Goal: Information Seeking & Learning: Learn about a topic

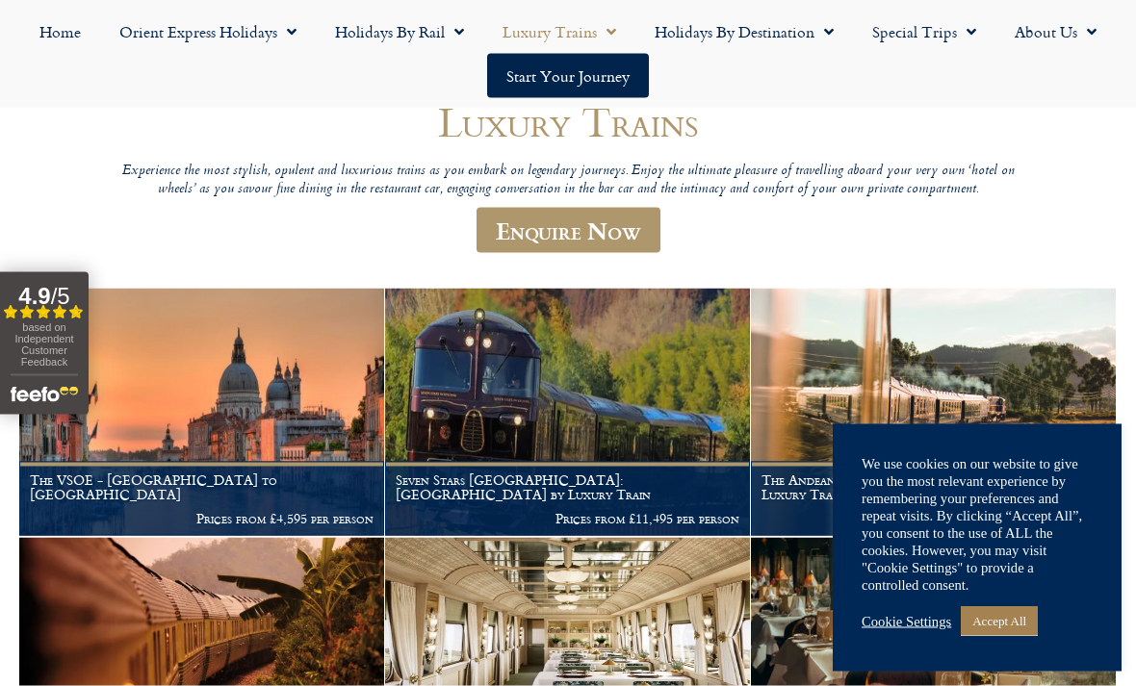
scroll to position [196, 0]
click at [1017, 636] on link "Accept All" at bounding box center [999, 621] width 77 height 30
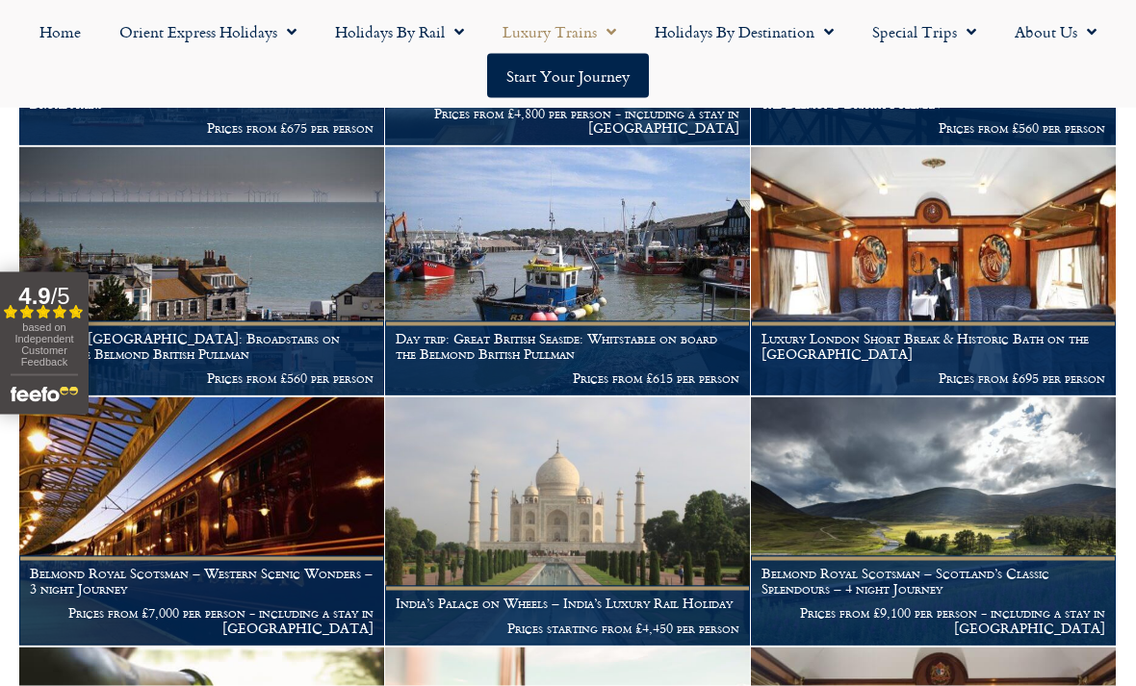
scroll to position [1817, 0]
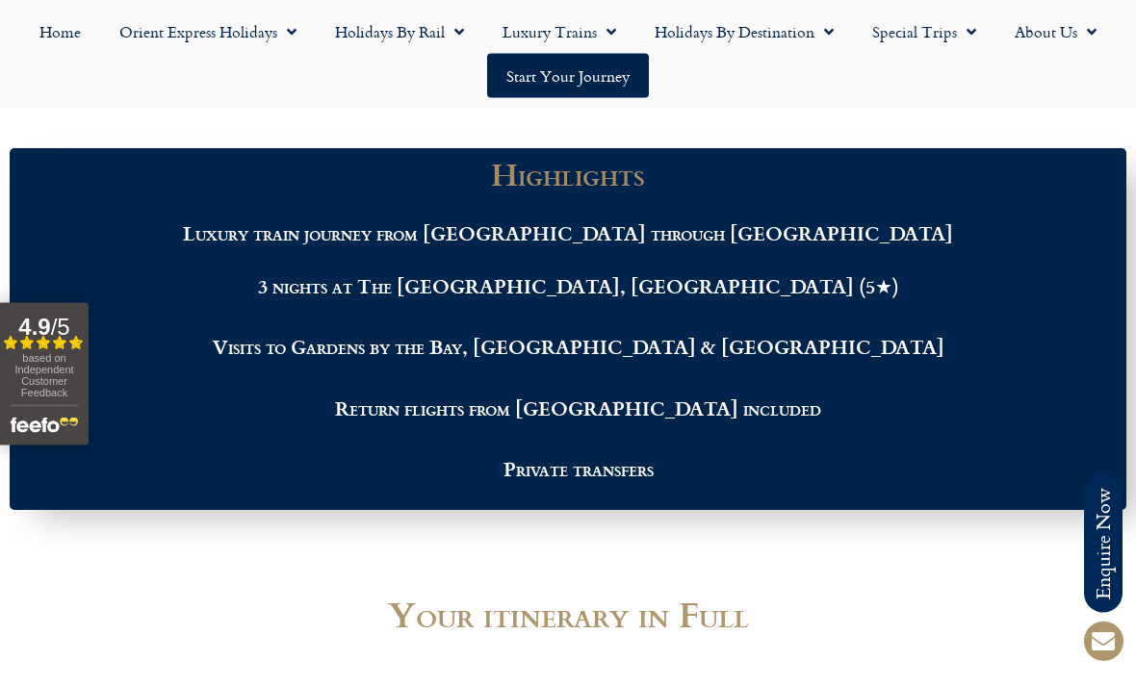
scroll to position [2190, 0]
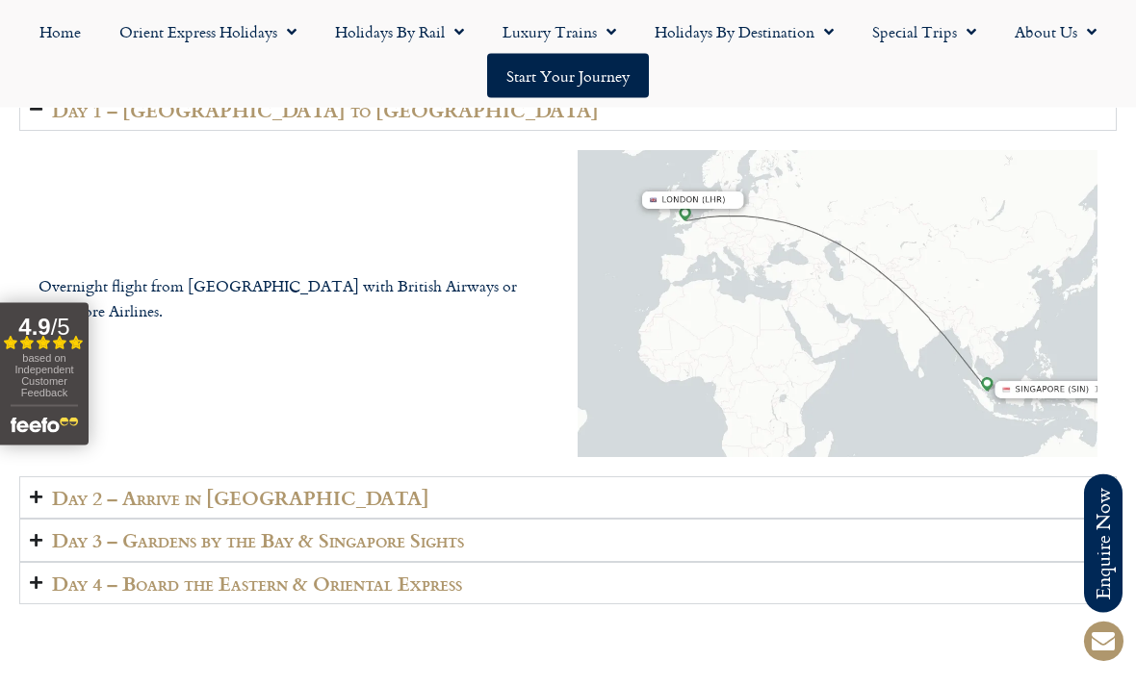
click at [922, 477] on summary "Day 2 – Arrive in Singapore" at bounding box center [567, 498] width 1097 height 43
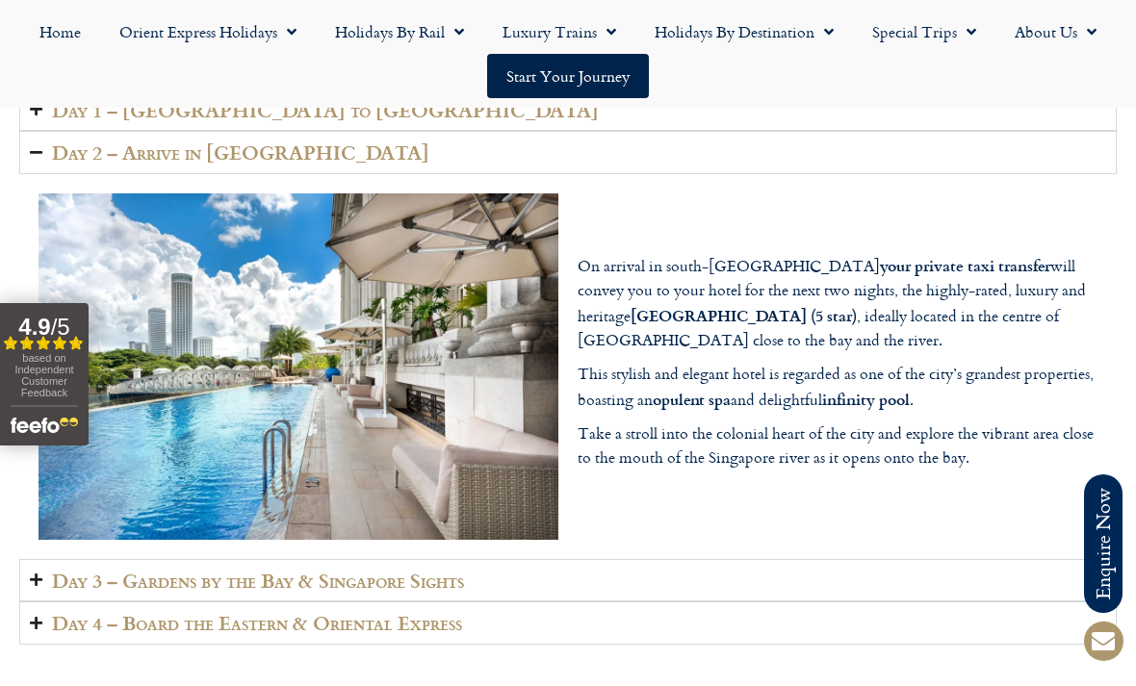
click at [951, 559] on summary "Day 3 – Gardens by the Bay & Singapore Sights" at bounding box center [567, 580] width 1097 height 43
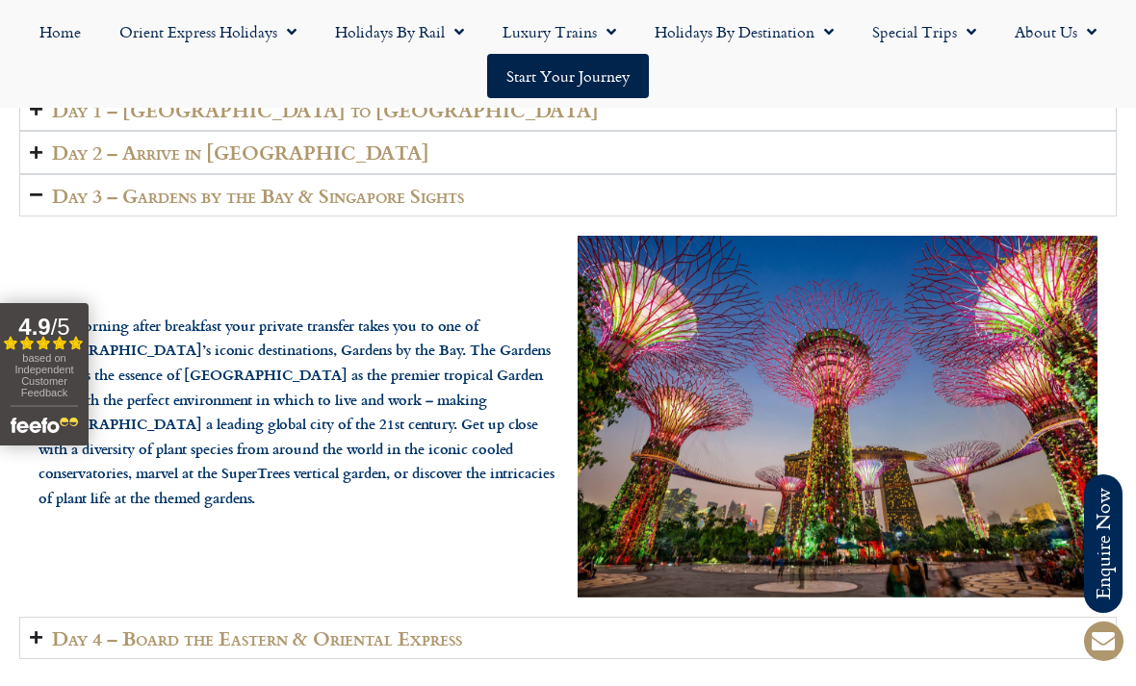
click at [962, 617] on summary "Day 4 – Board the Eastern & Oriental Express" at bounding box center [567, 638] width 1097 height 43
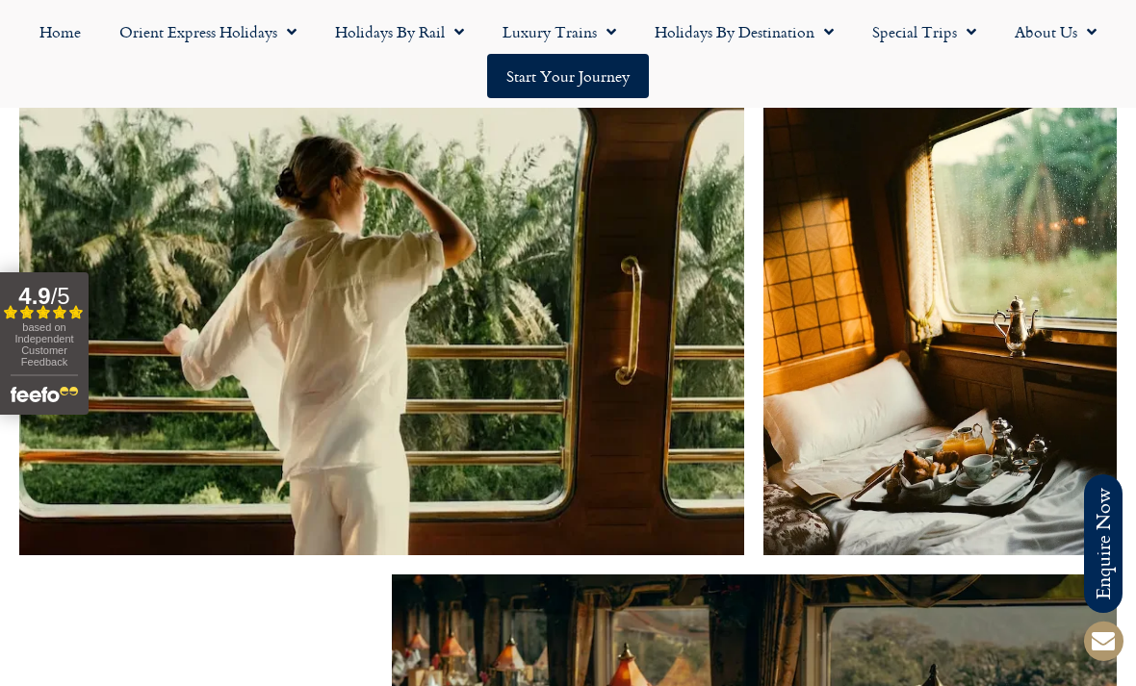
scroll to position [3409, 0]
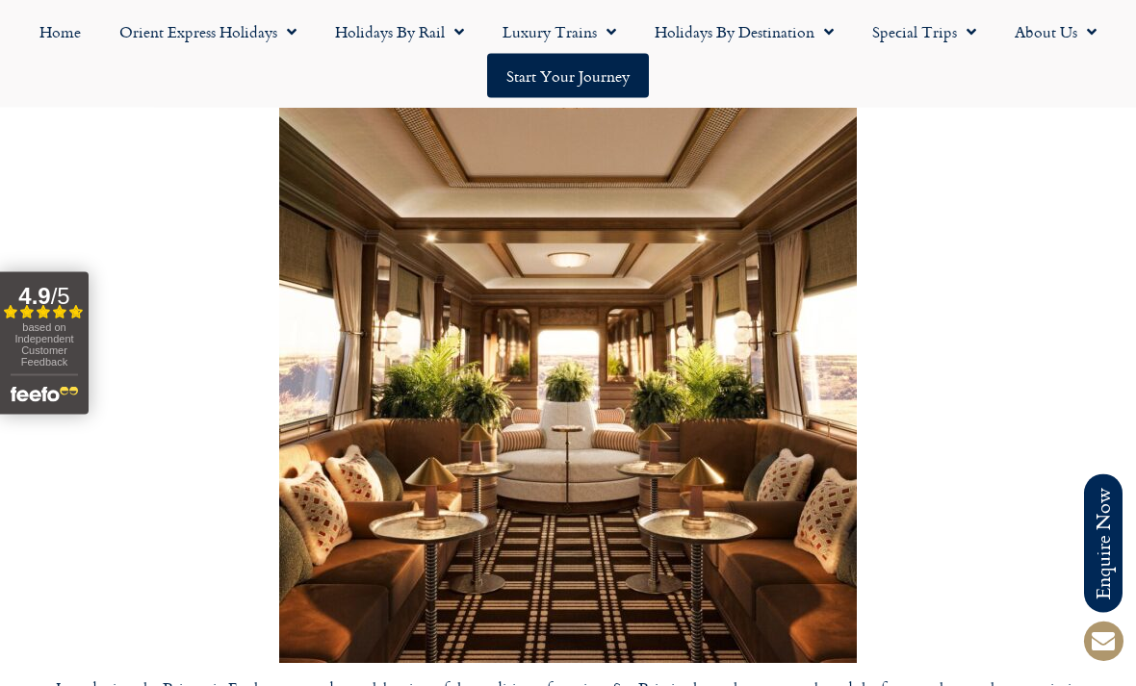
scroll to position [5831, 0]
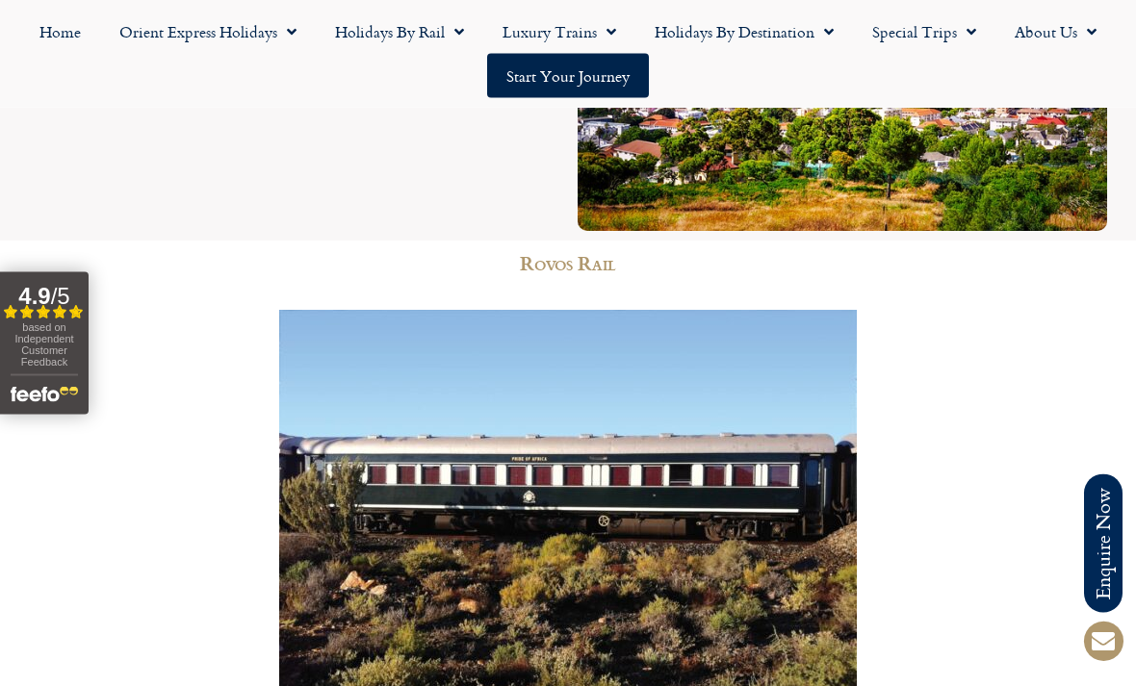
scroll to position [7820, 0]
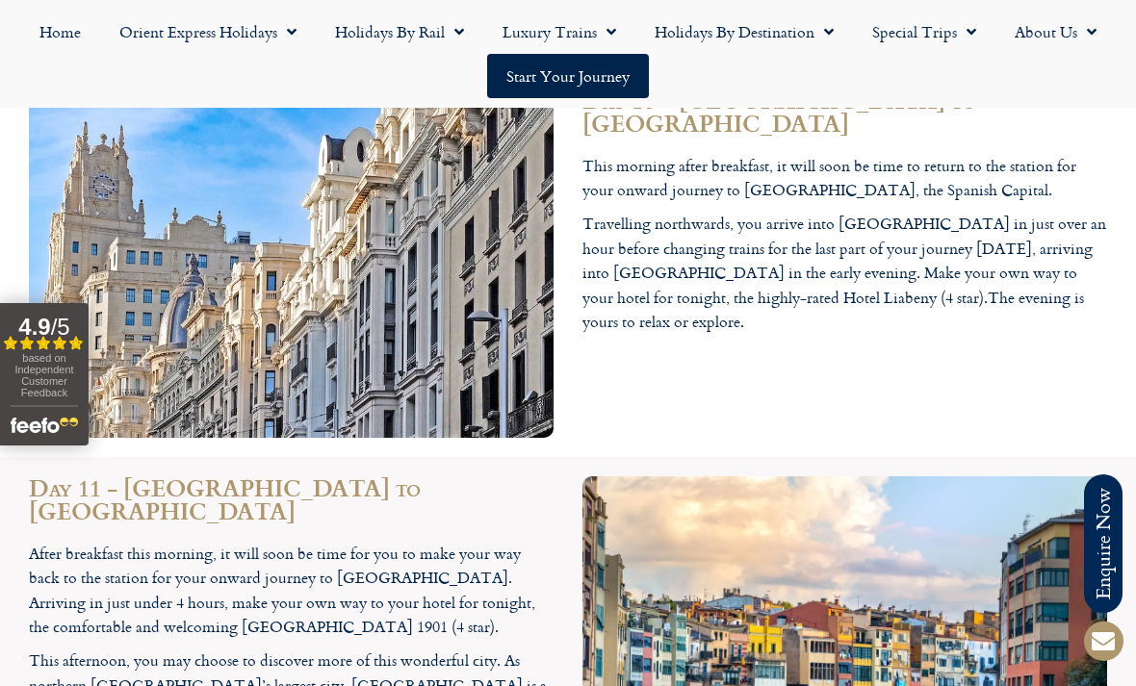
scroll to position [7436, 0]
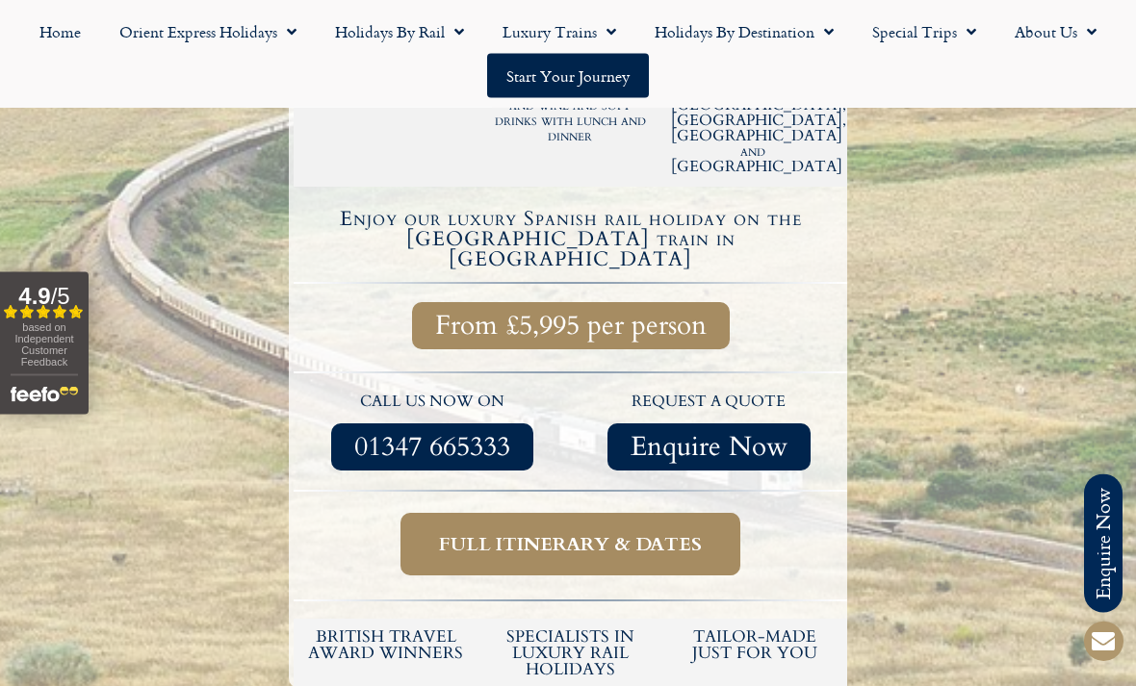
click at [681, 533] on span "Full itinerary & dates" at bounding box center [570, 545] width 263 height 24
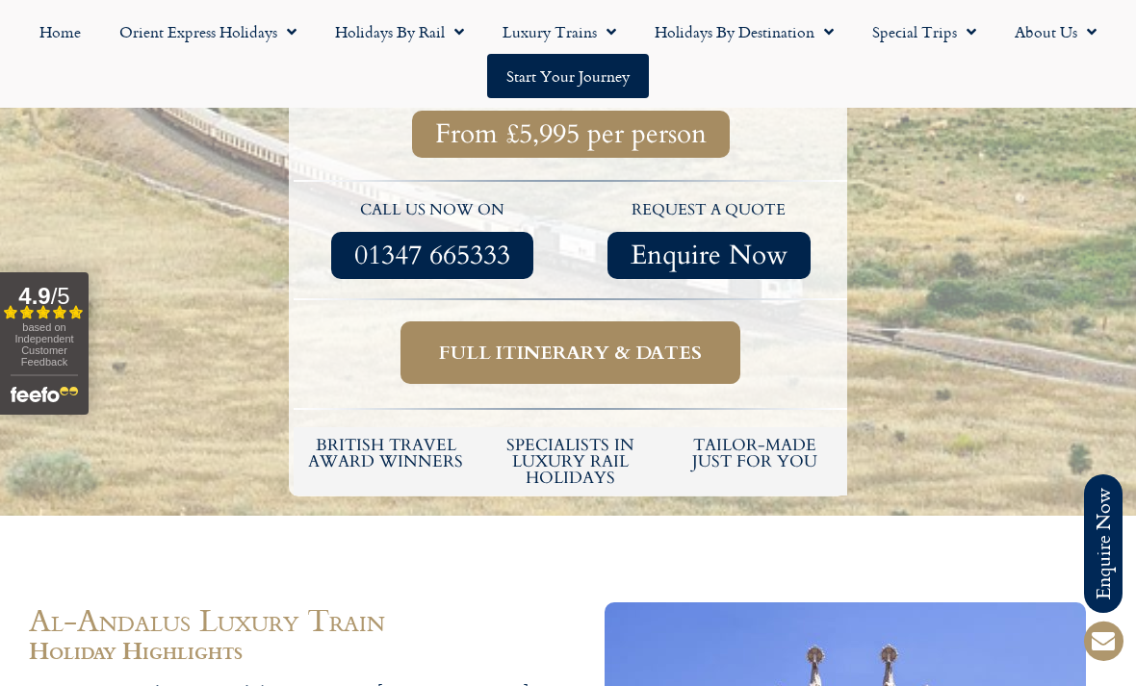
scroll to position [838, 0]
